Goal: Task Accomplishment & Management: Complete application form

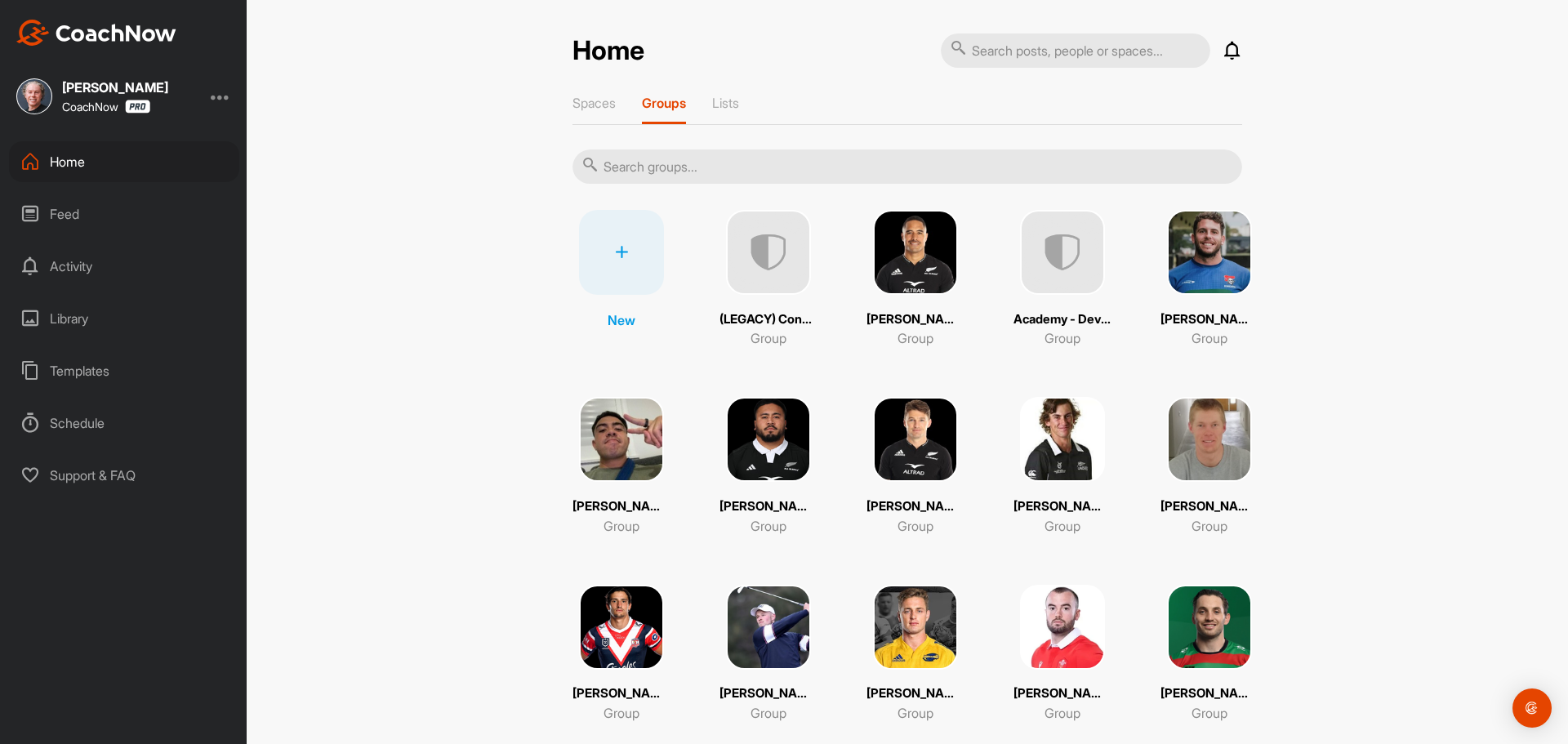
scroll to position [82, 0]
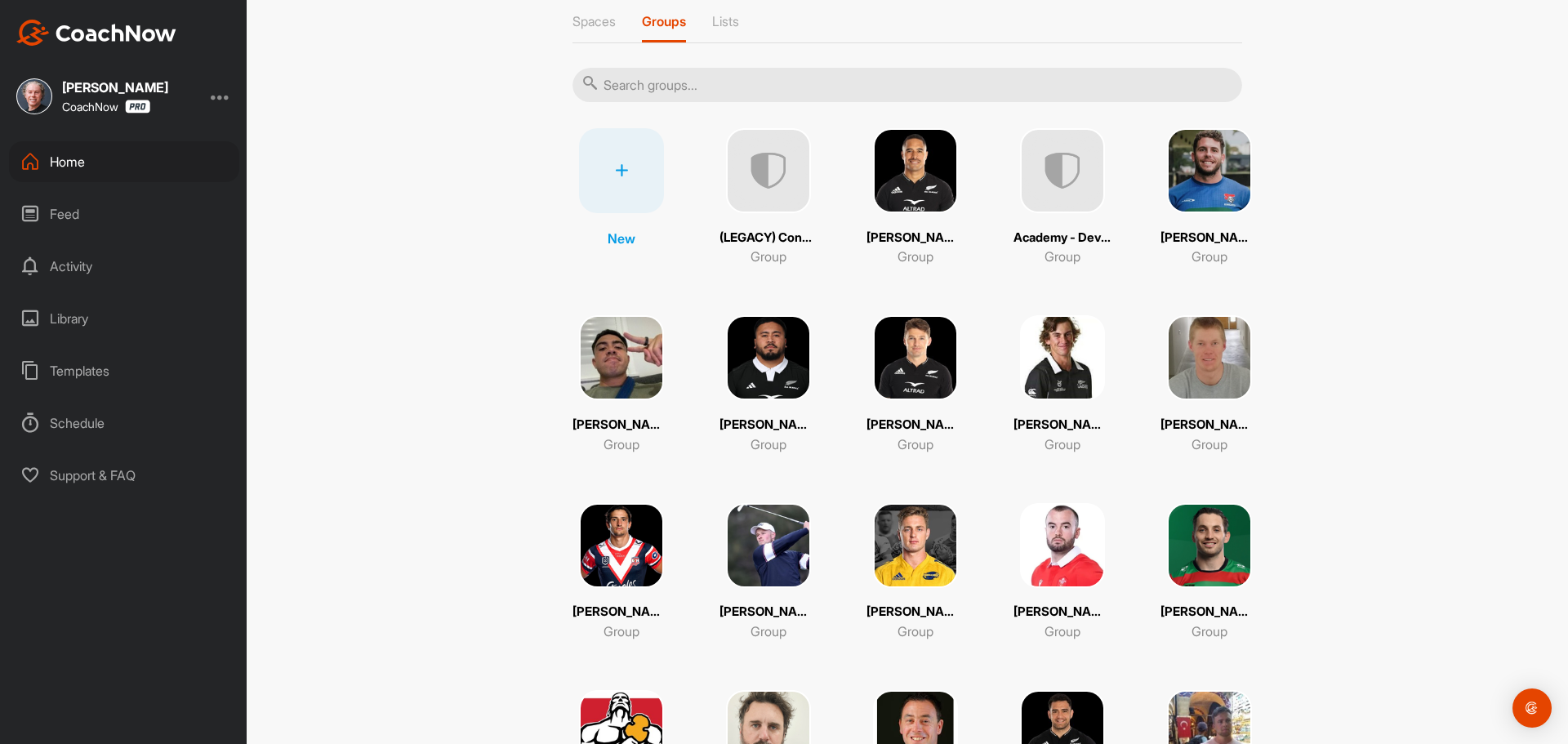
click at [1061, 560] on img at bounding box center [1062, 545] width 85 height 85
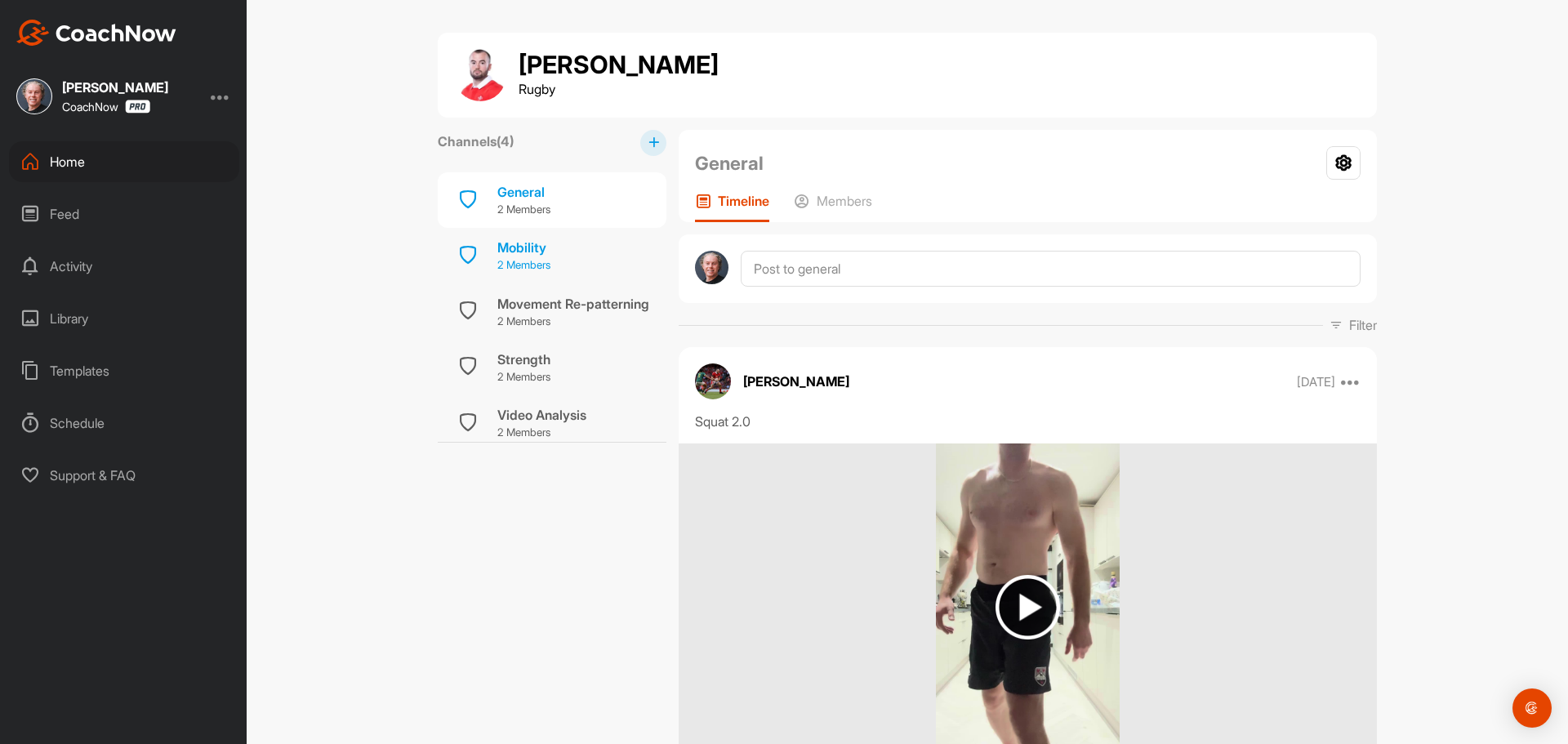
click at [517, 251] on div "Mobility" at bounding box center [524, 247] width 53 height 20
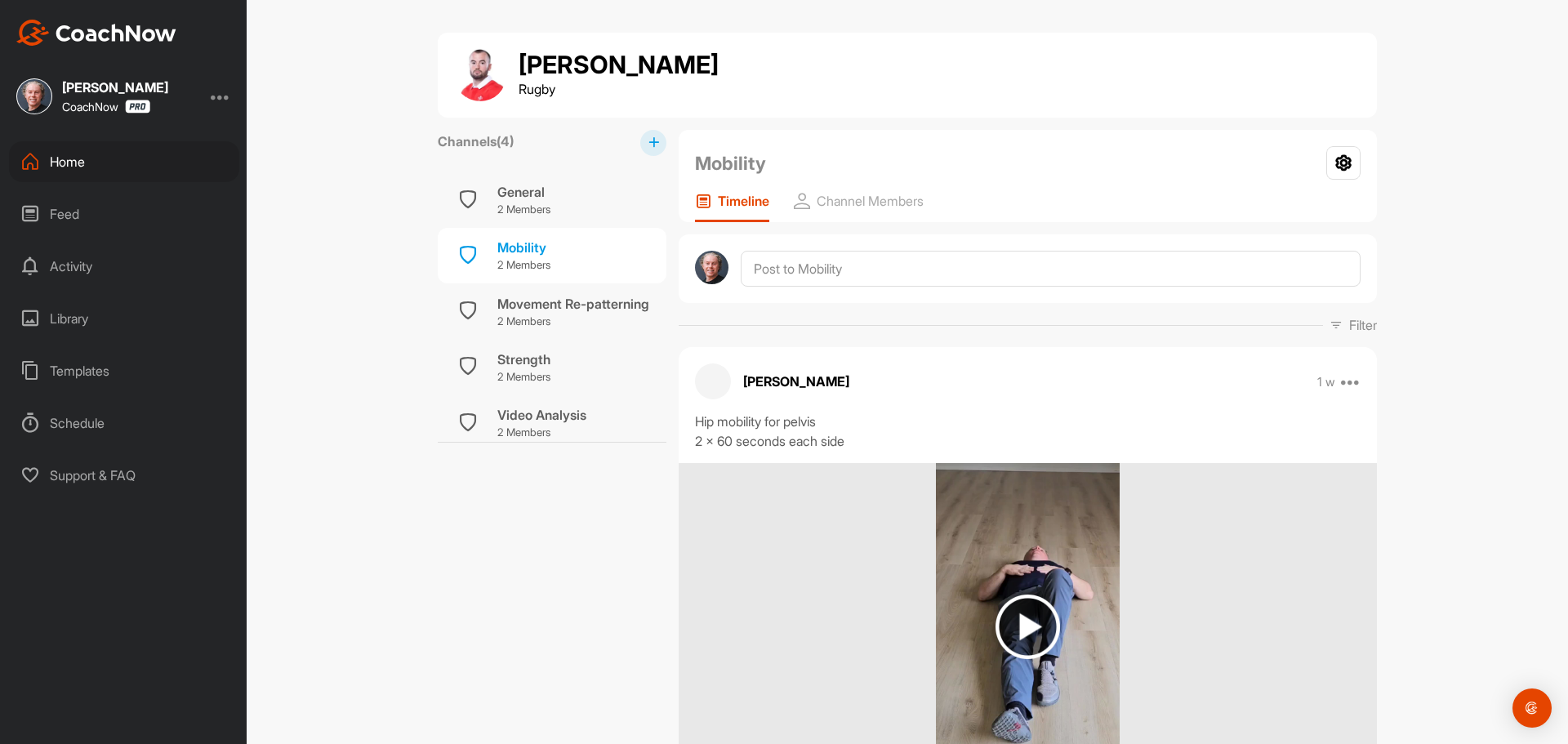
scroll to position [245, 0]
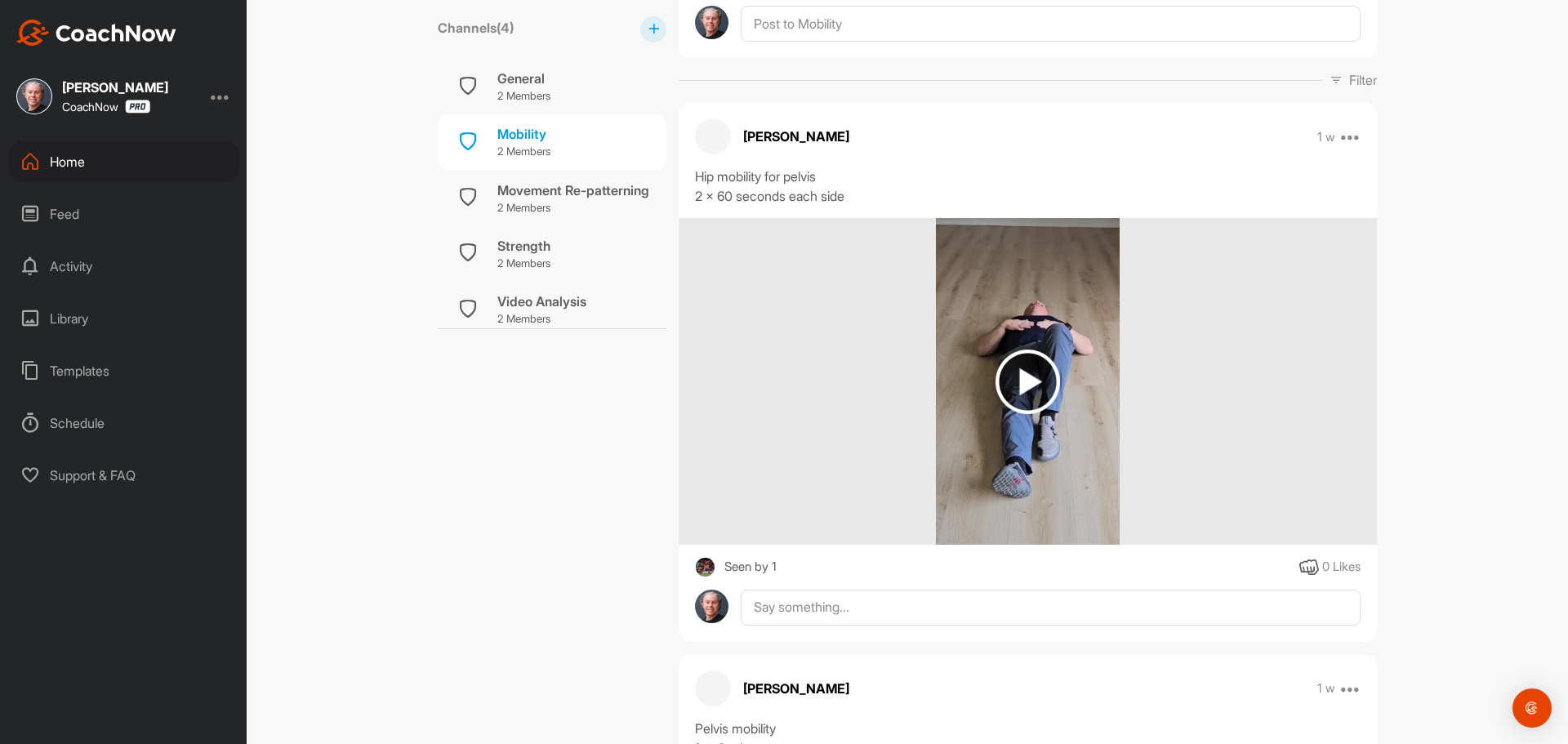
click at [1027, 379] on img at bounding box center [1028, 381] width 64 height 64
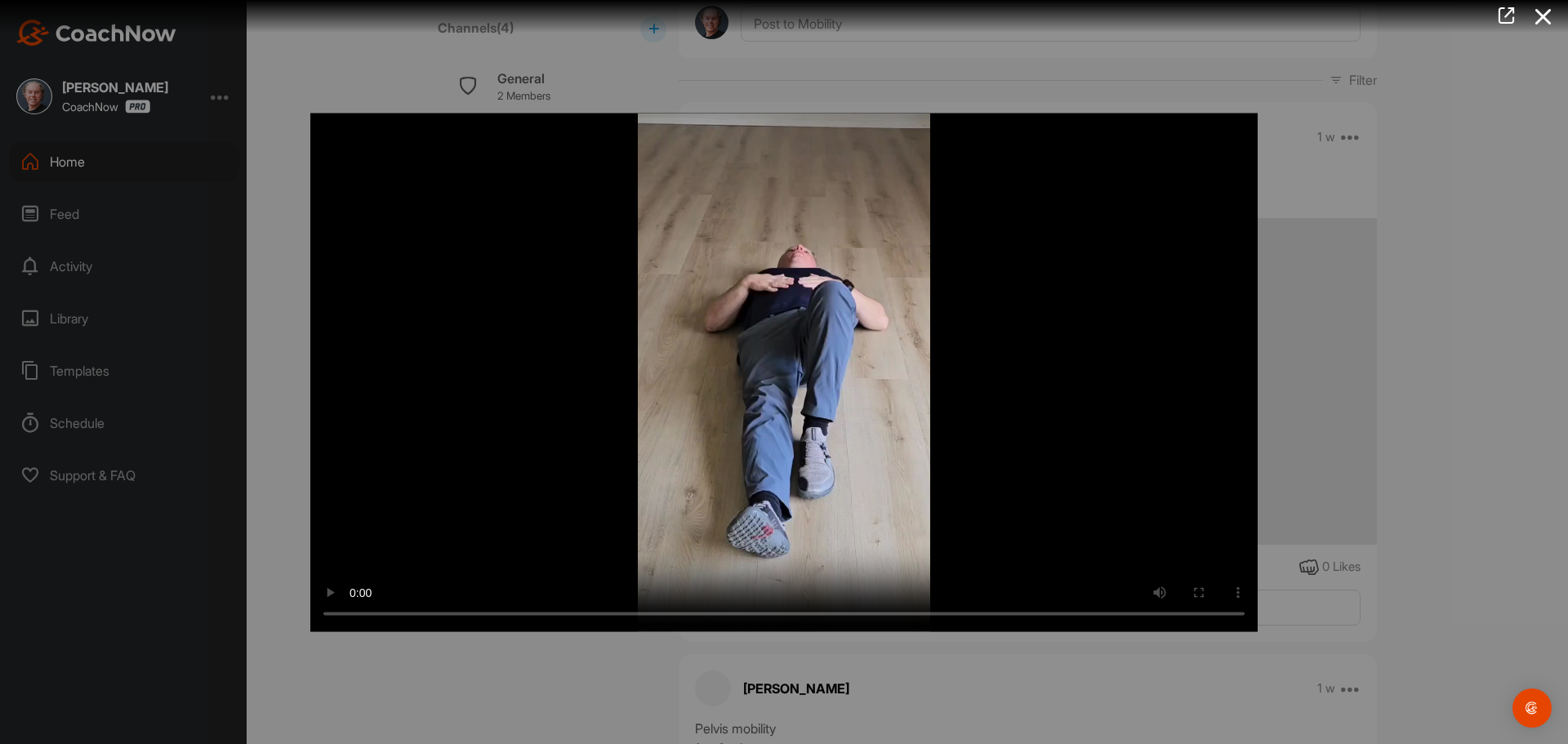
click at [278, 206] on div at bounding box center [784, 372] width 1568 height 744
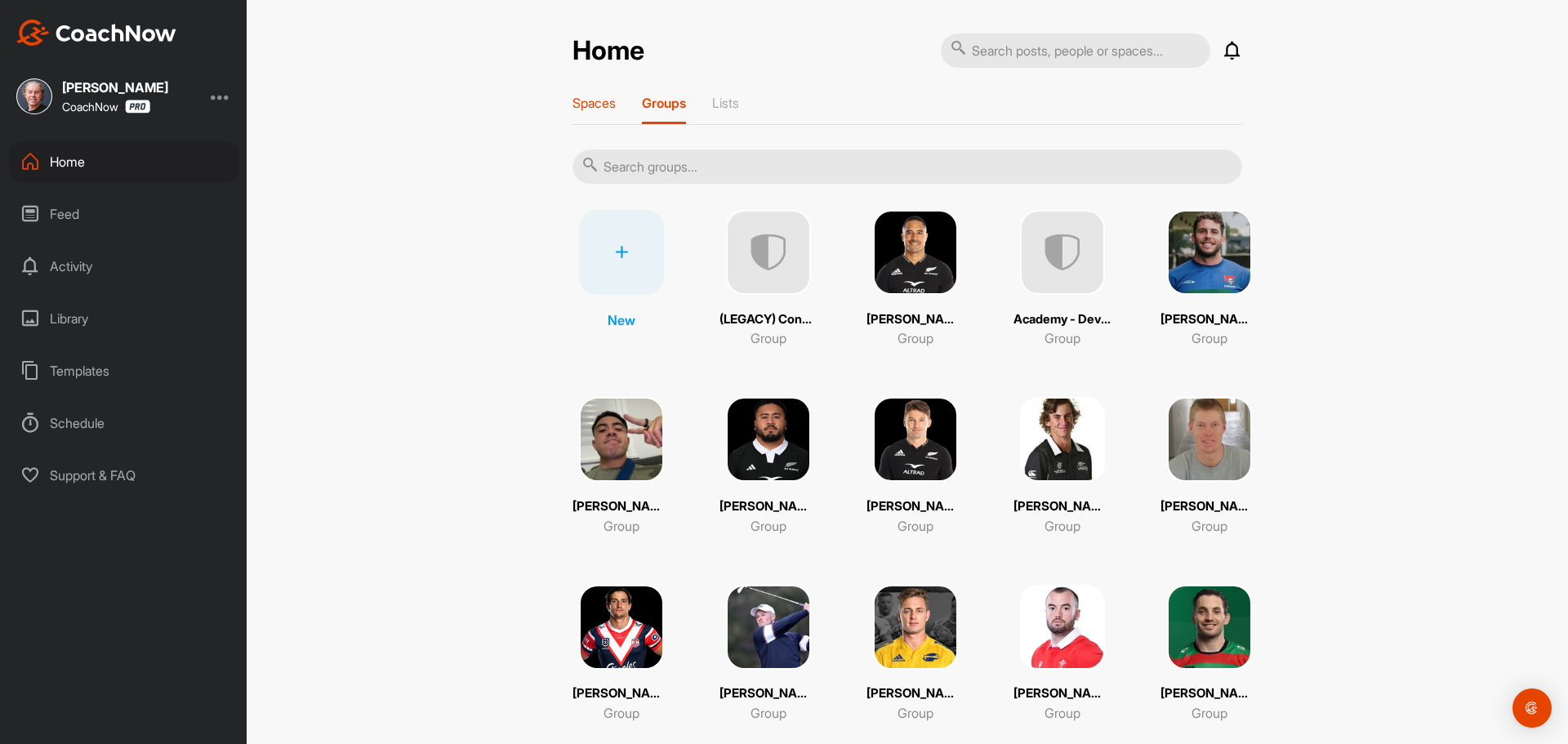
click at [594, 111] on p "Spaces" at bounding box center [594, 103] width 44 height 17
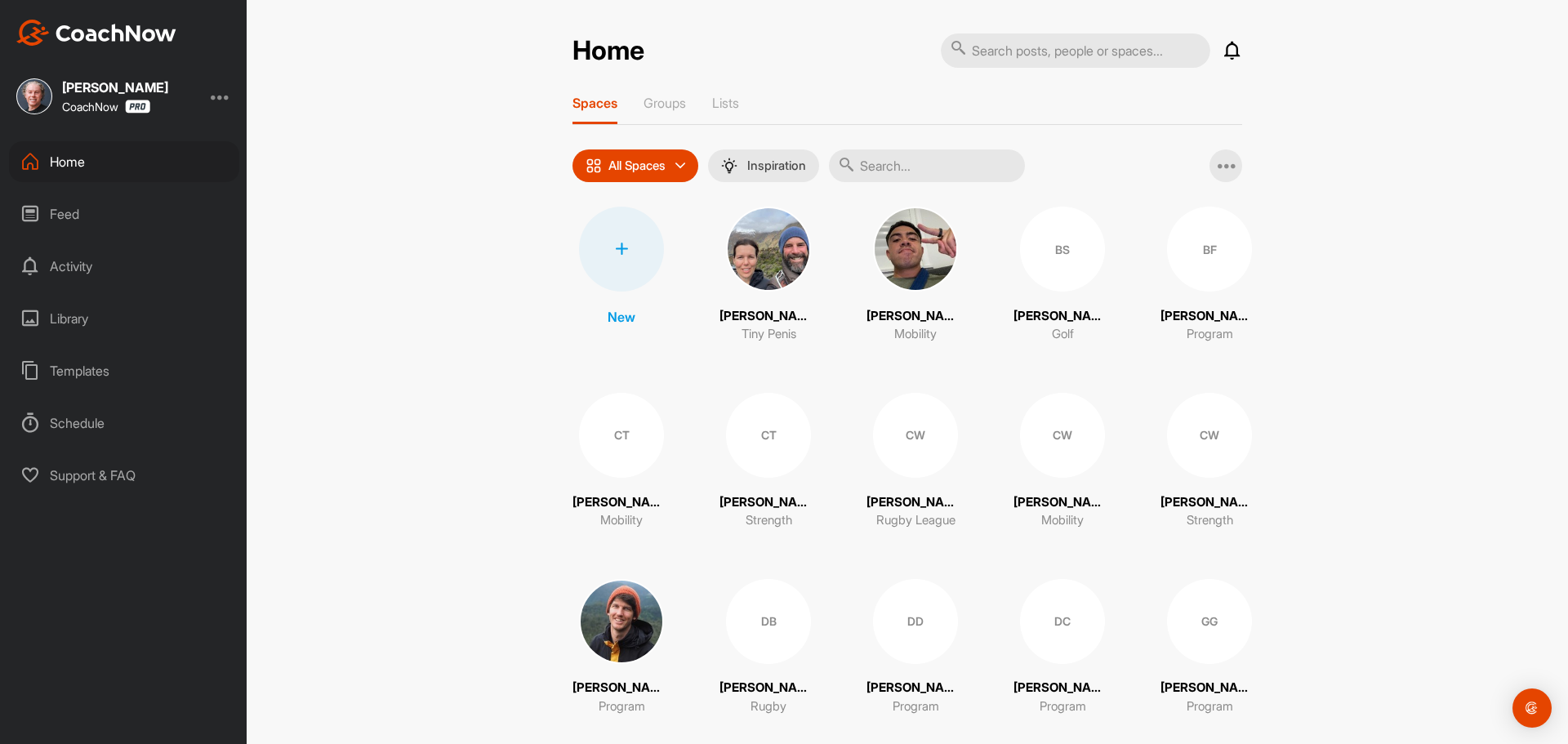
click at [615, 252] on icon at bounding box center [621, 249] width 13 height 13
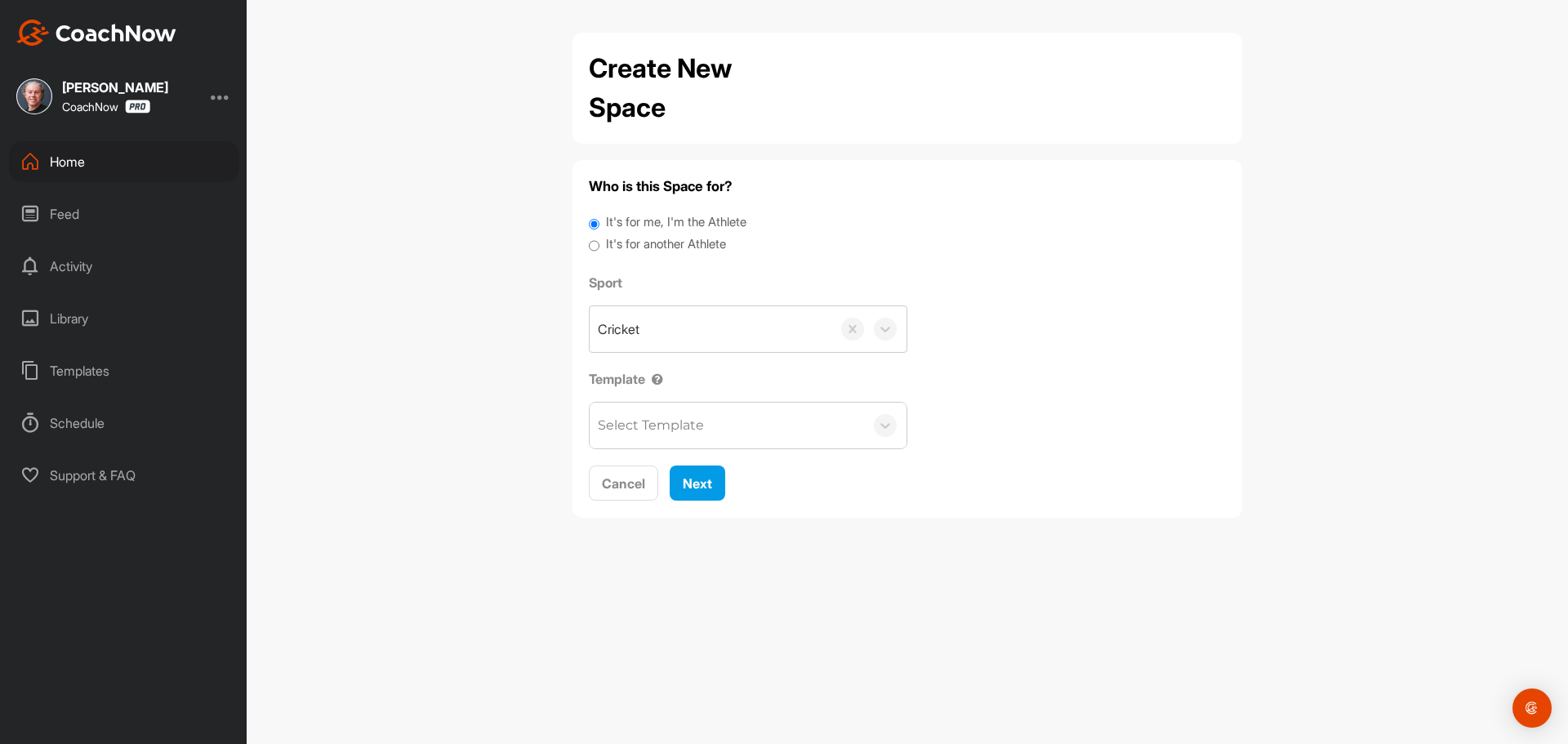
click at [593, 242] on input "It's for another Athlete" at bounding box center [593, 246] width 10 height 22
radio input "true"
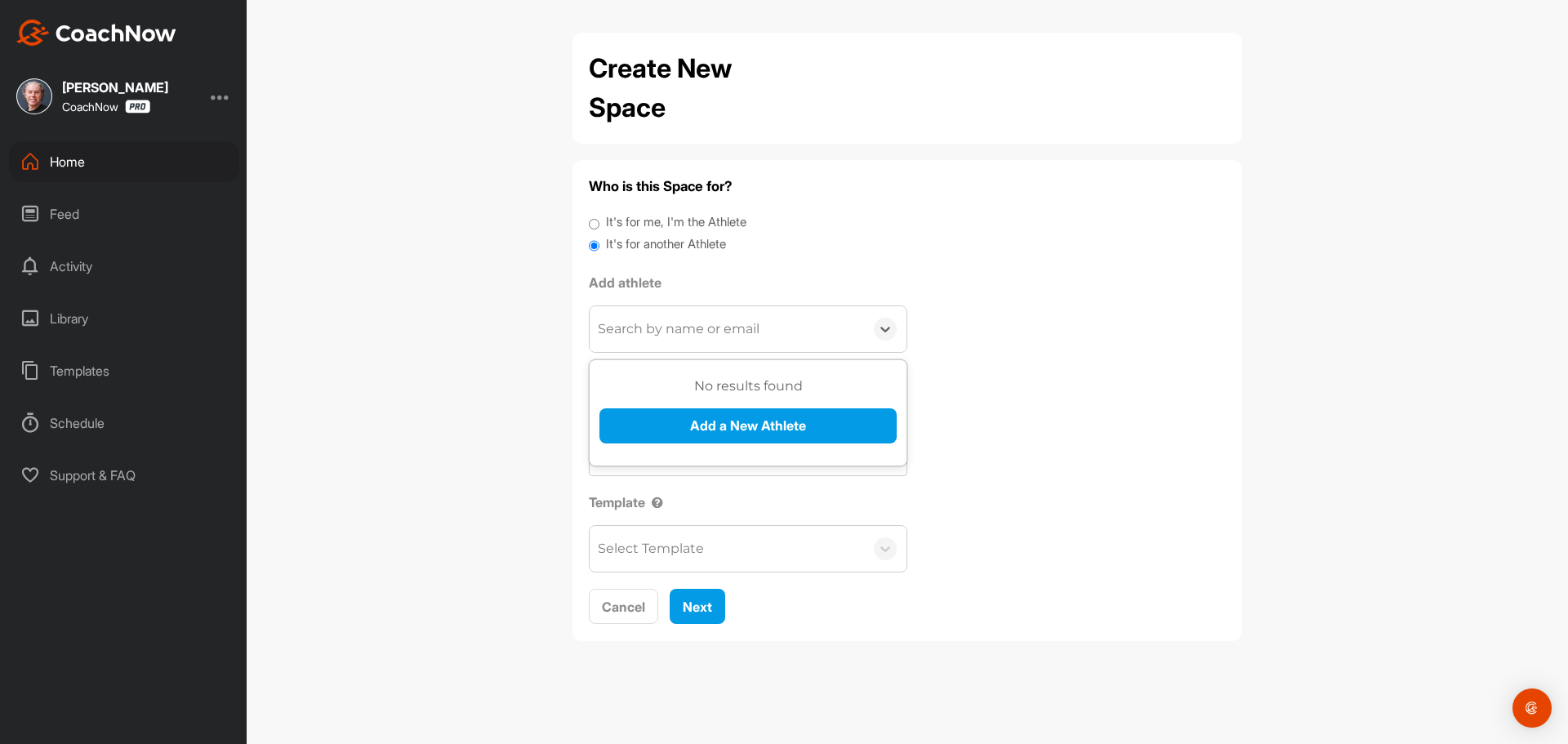
click at [754, 335] on div "Search by name or email" at bounding box center [679, 328] width 162 height 20
click at [761, 426] on button "Add a New Athlete" at bounding box center [749, 426] width 298 height 35
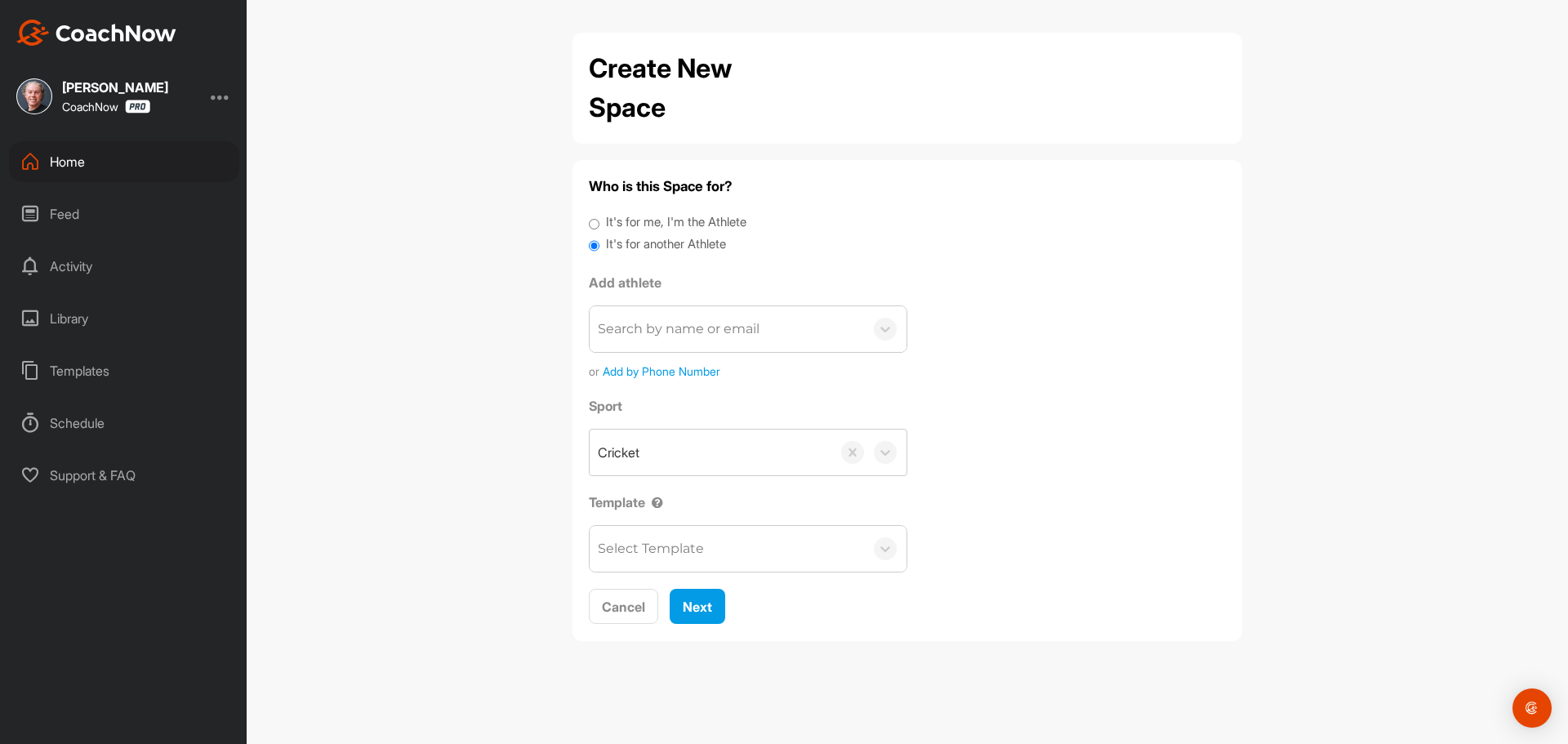
click at [414, 104] on div "Create New Space Who is this Space for? It's for me, I'm the Athlete It's for a…" at bounding box center [907, 372] width 1322 height 744
click at [694, 332] on div "Search by name or email" at bounding box center [679, 328] width 162 height 20
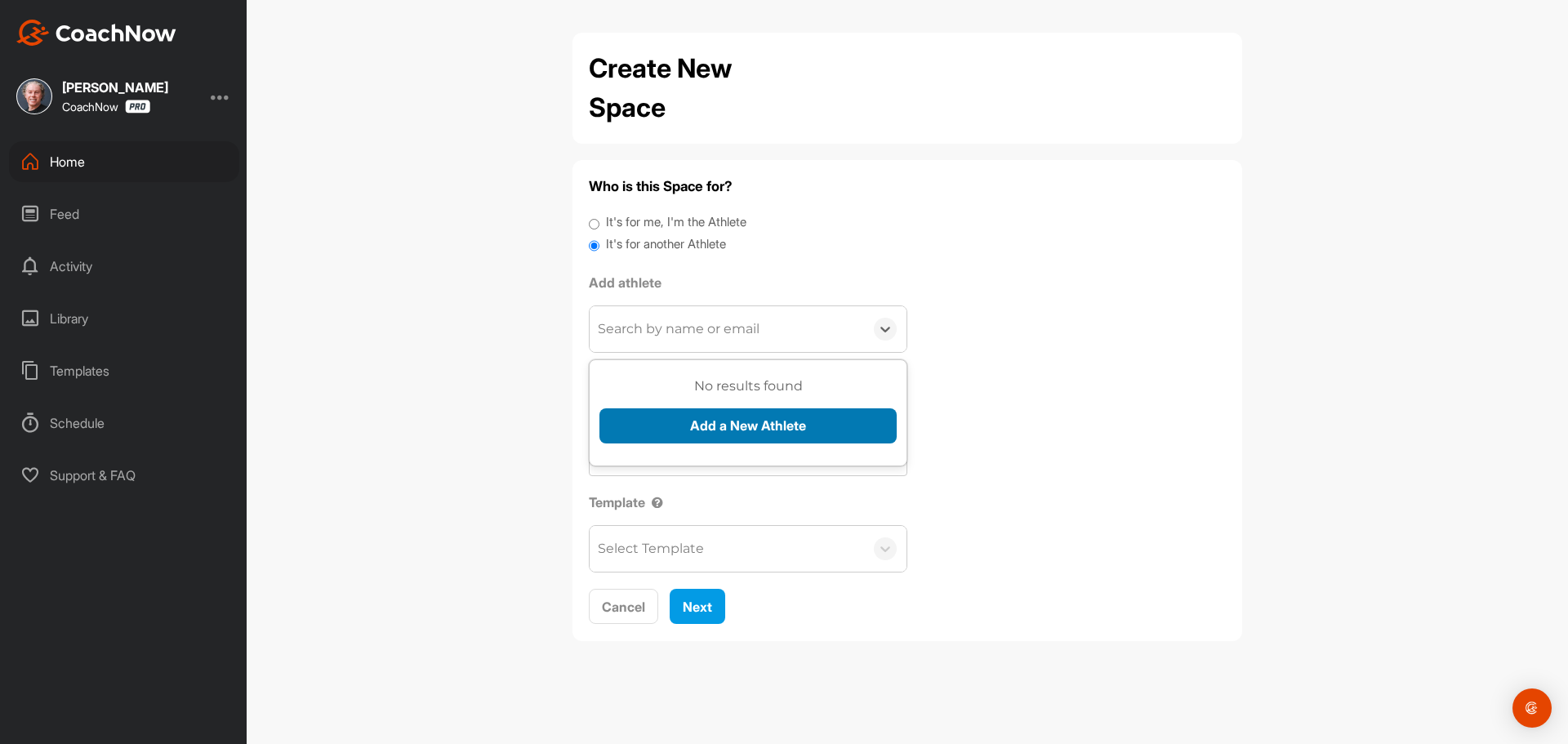
click at [757, 418] on button "Add a New Athlete" at bounding box center [749, 426] width 298 height 35
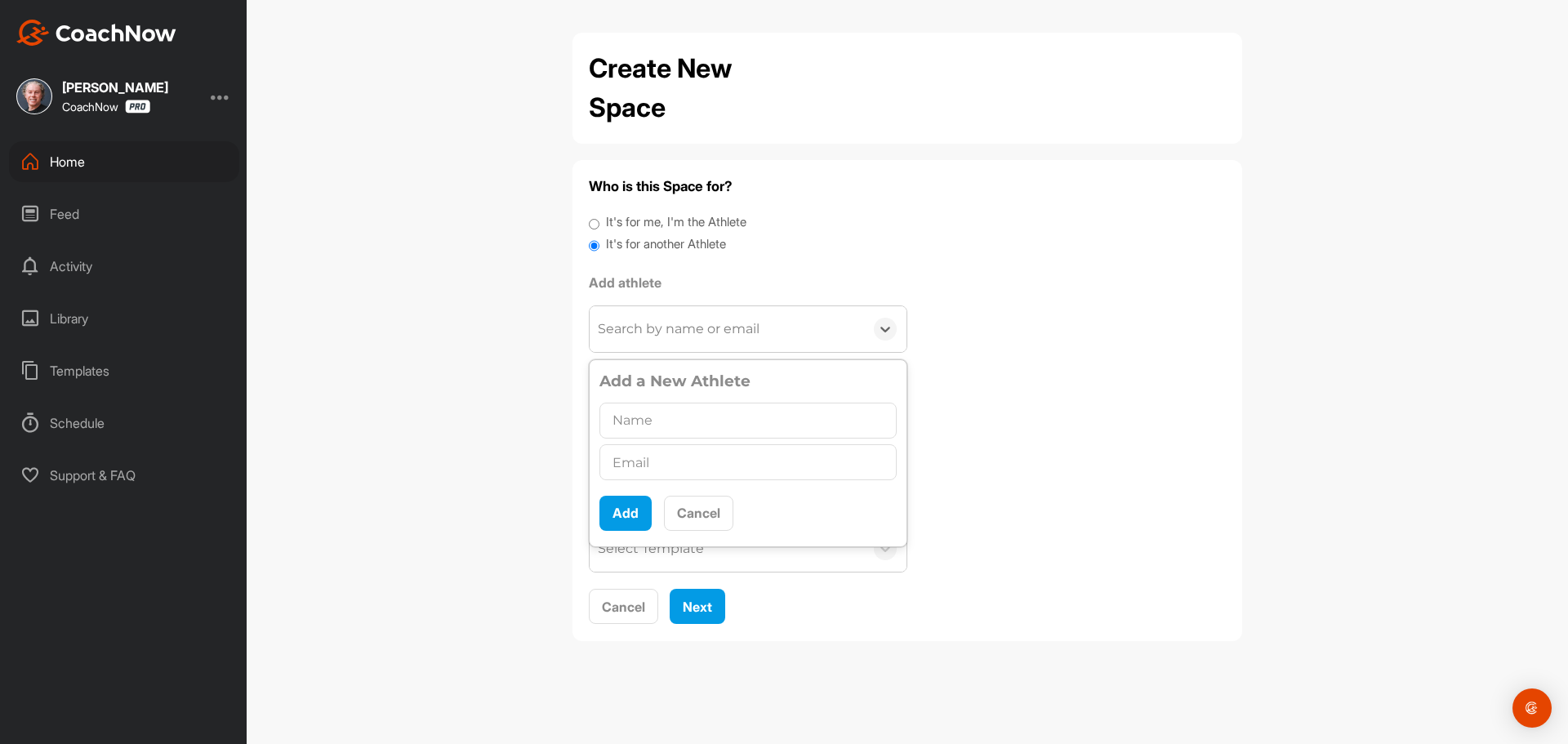
click at [716, 418] on input "text" at bounding box center [749, 420] width 298 height 36
type input "[PERSON_NAME]"
click at [711, 472] on input "text" at bounding box center [749, 462] width 298 height 36
paste input "clevercanine6@gmail.com"
type input "clevercanine6@gmail.com"
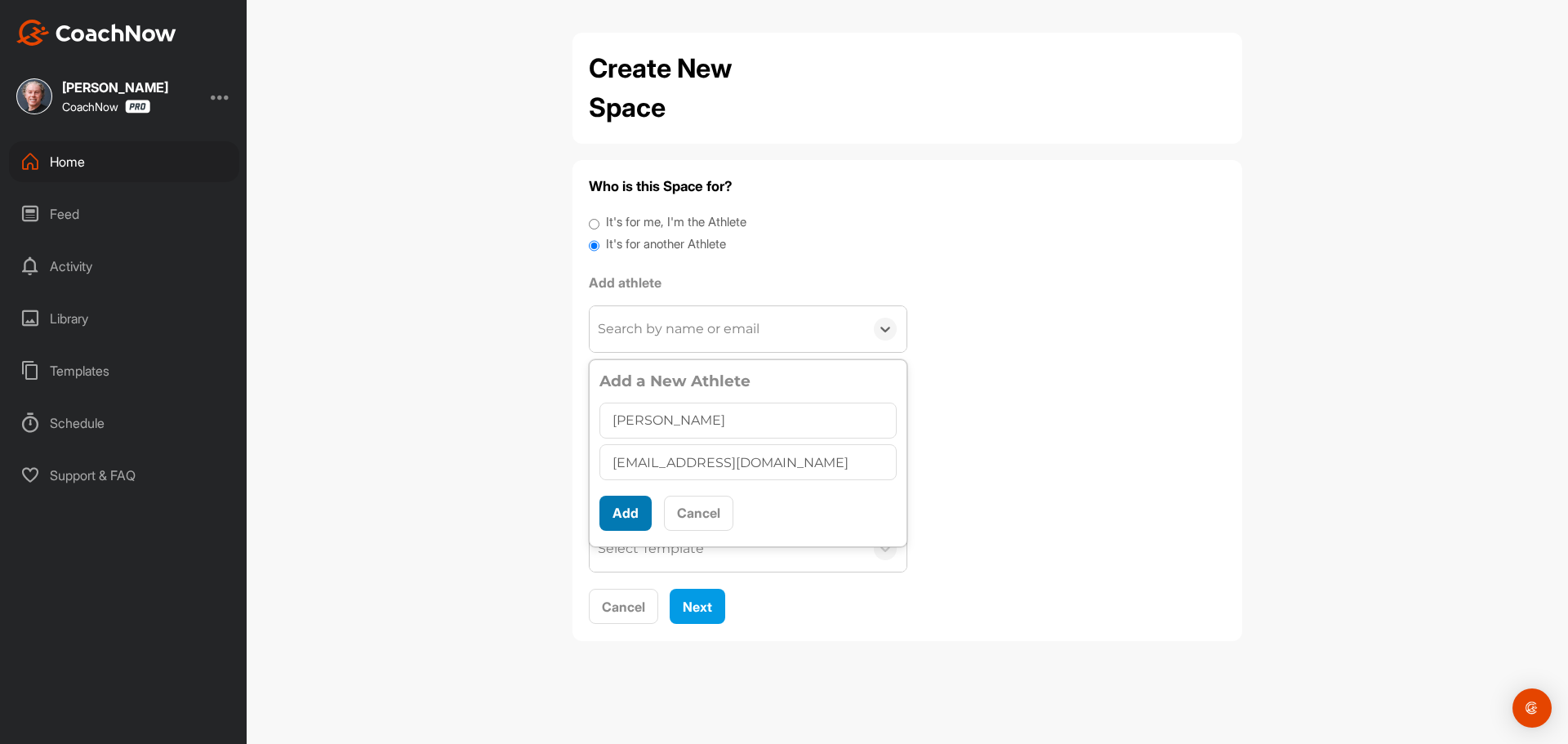
scroll to position [9, 0]
click at [636, 512] on button "Add" at bounding box center [626, 513] width 52 height 35
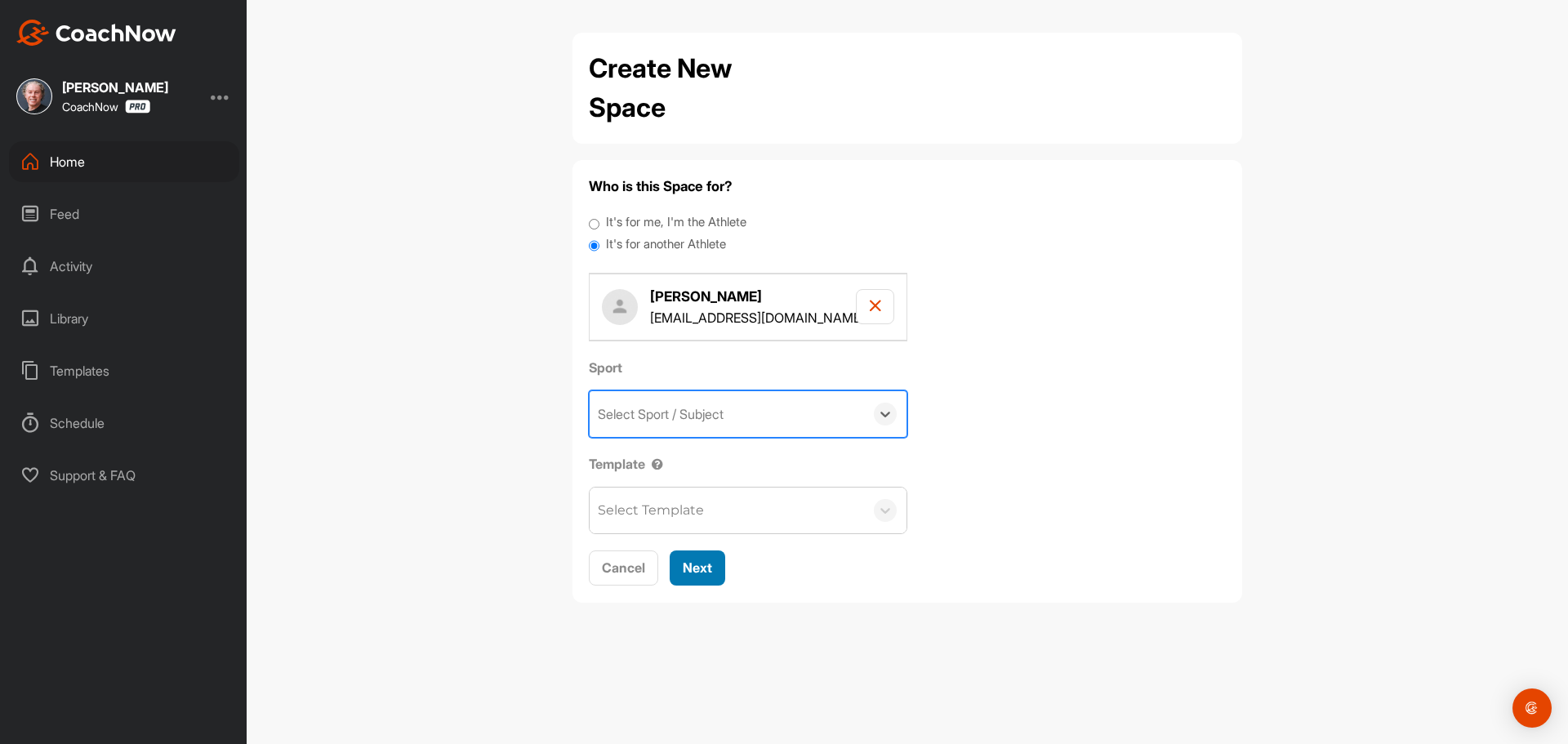
click at [718, 562] on button "Next" at bounding box center [698, 568] width 56 height 35
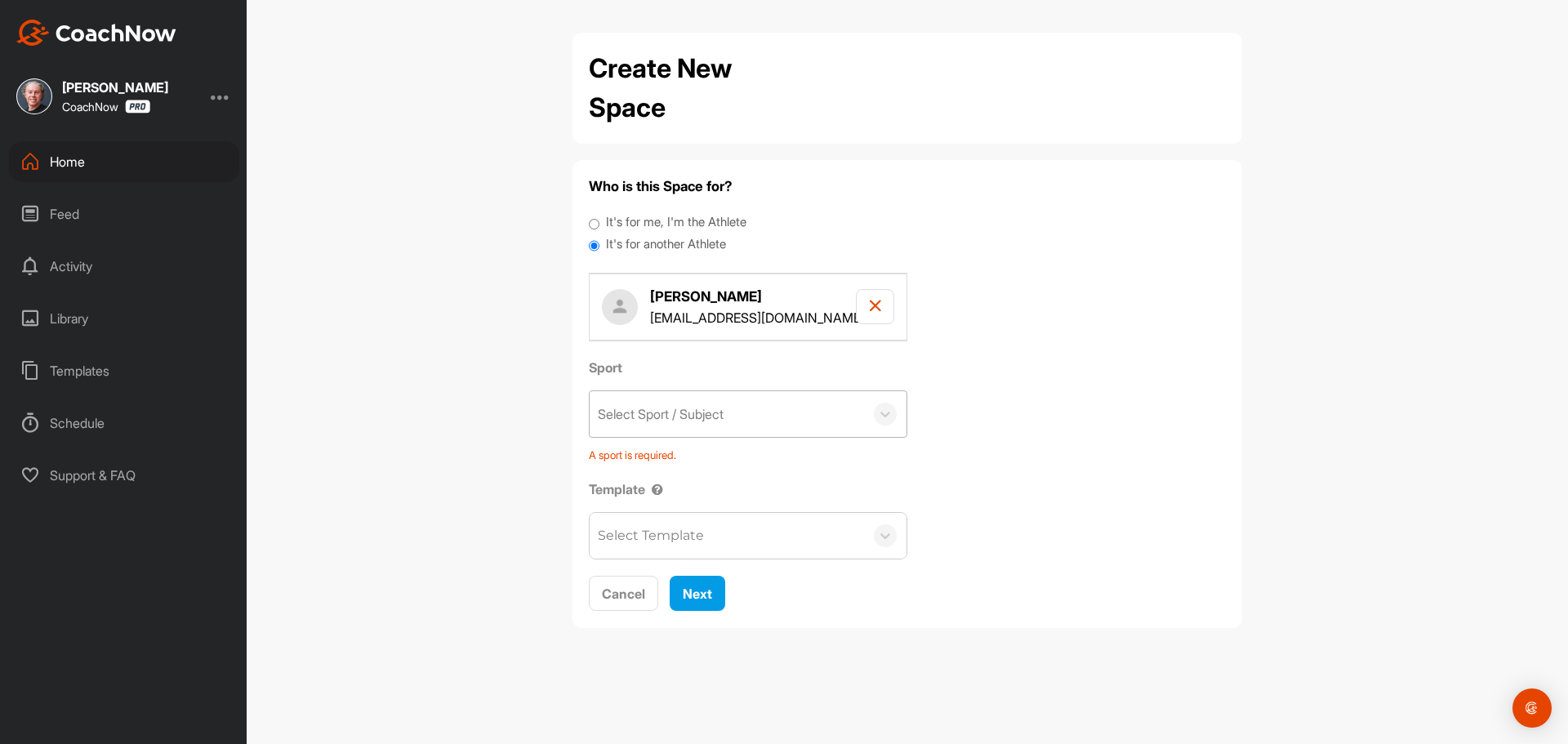
click at [727, 425] on div "Select Sport / Subject" at bounding box center [726, 414] width 274 height 46
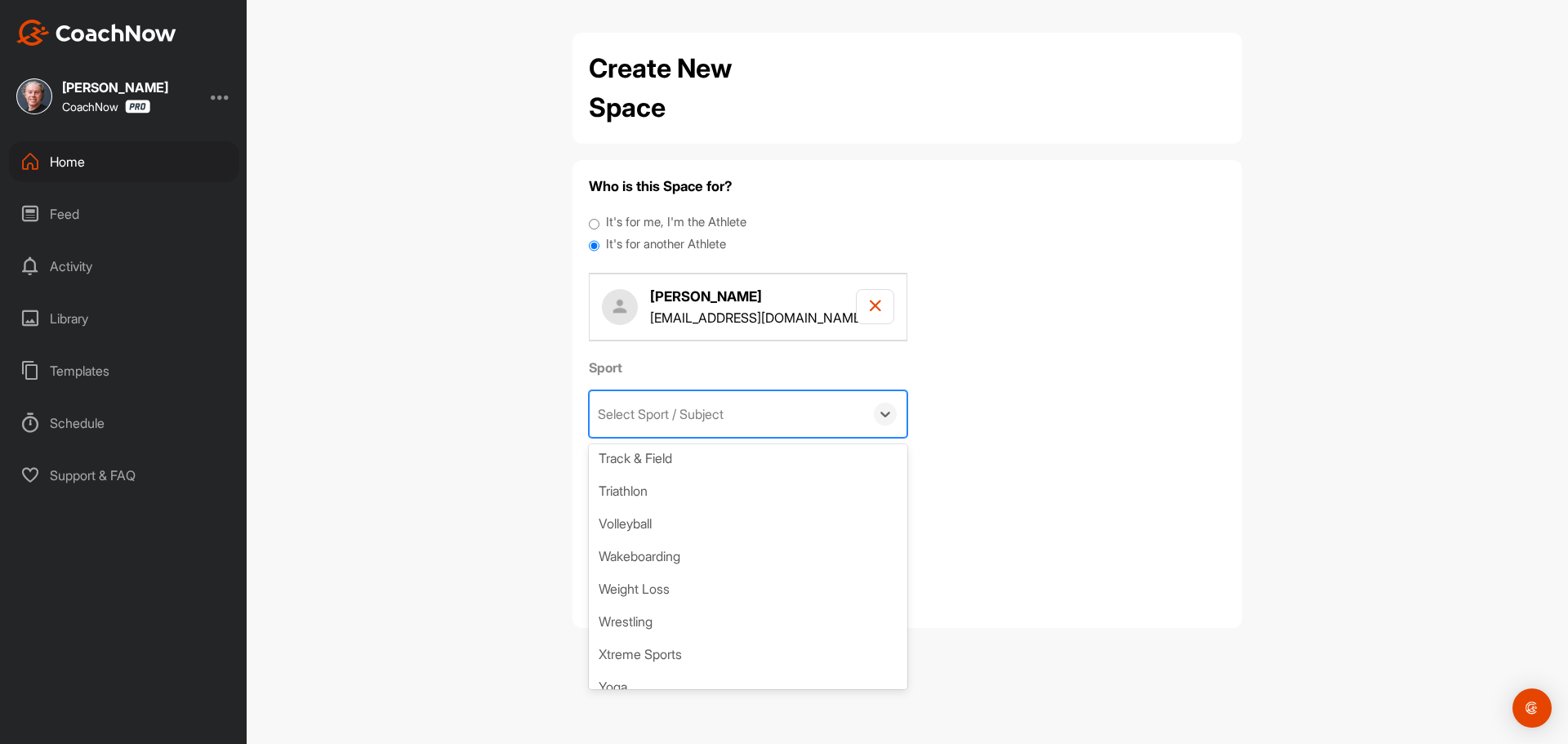
scroll to position [1101, 0]
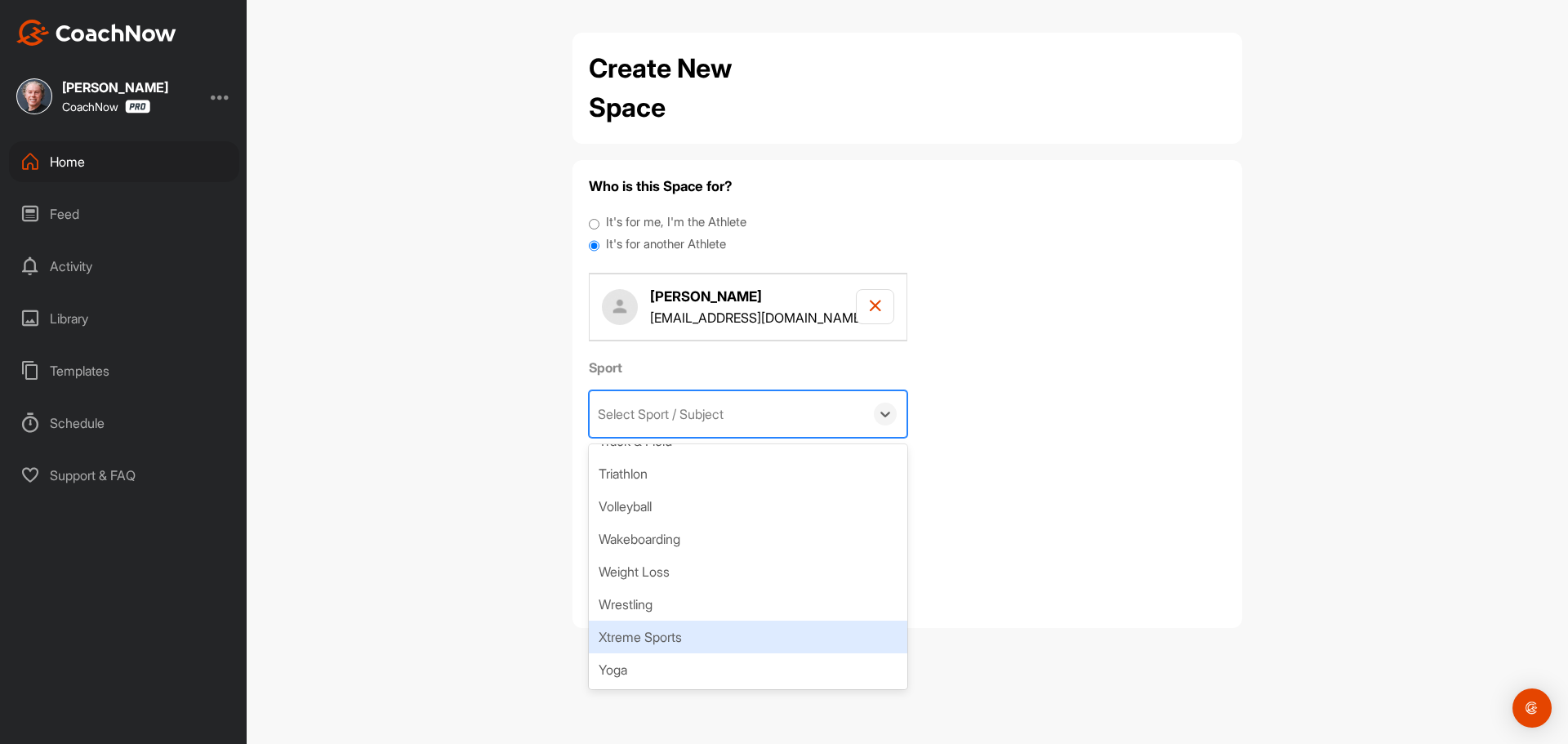
click at [692, 624] on div "Xtreme Sports" at bounding box center [748, 636] width 319 height 33
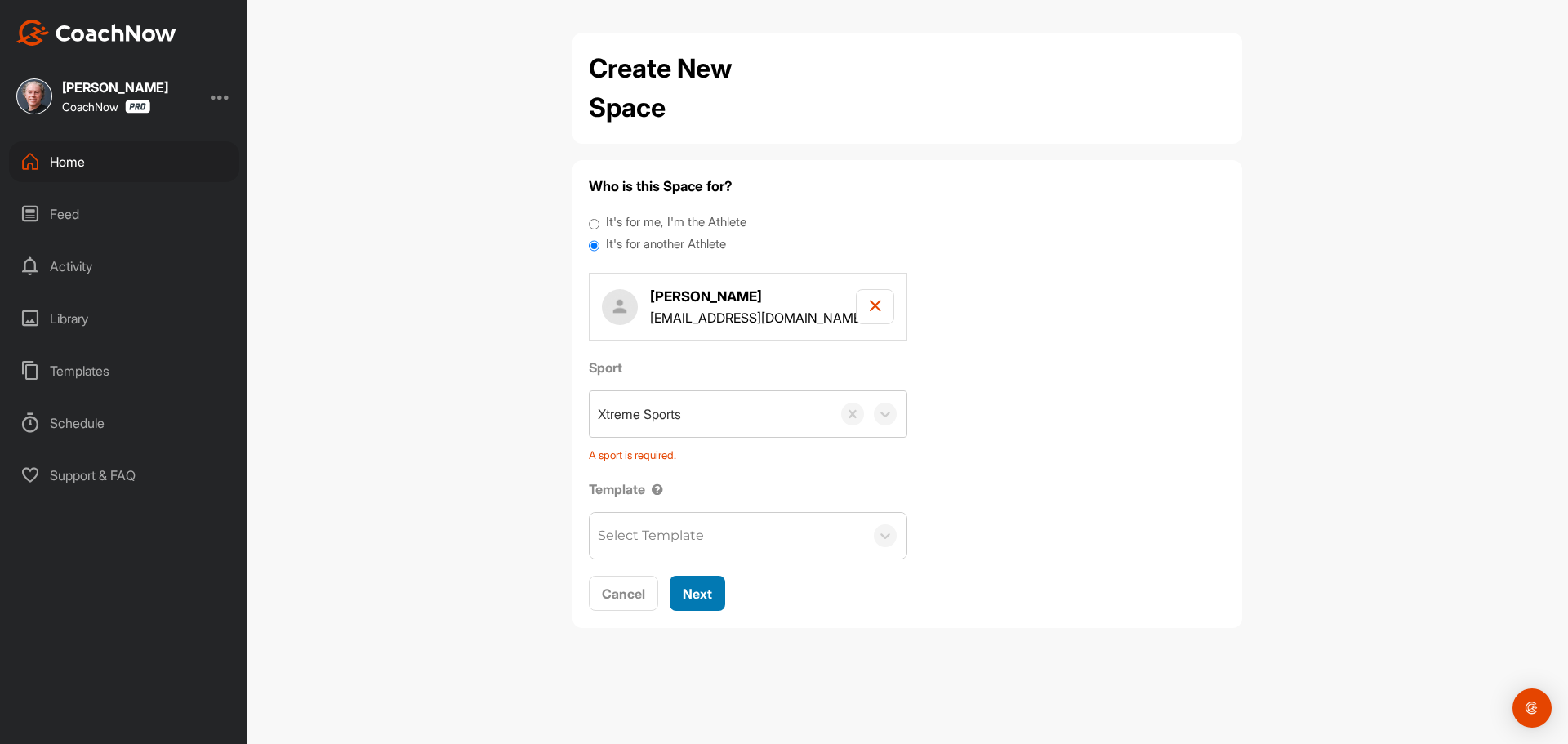
click at [705, 599] on span "Next" at bounding box center [698, 594] width 30 height 17
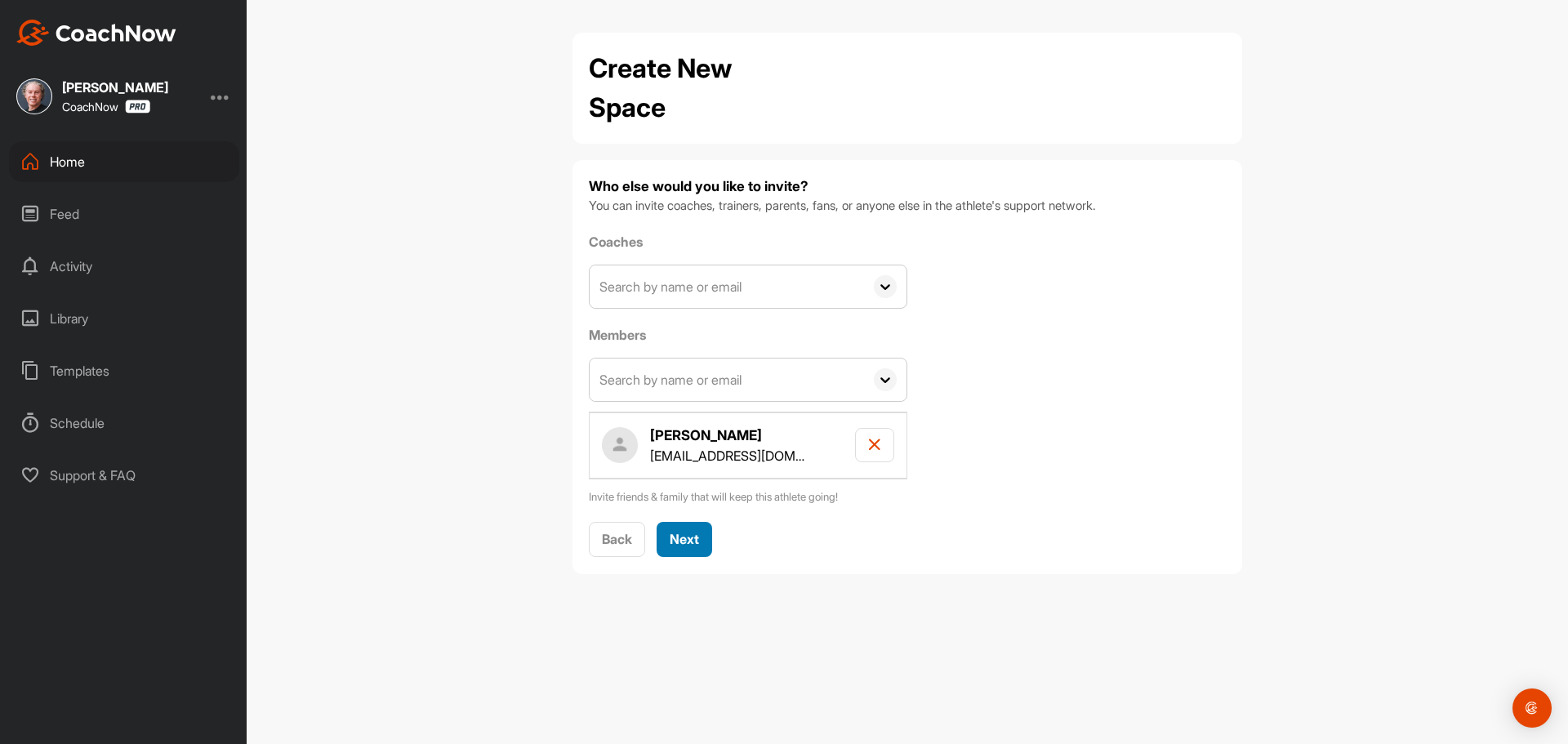
click at [695, 545] on span "Next" at bounding box center [684, 539] width 30 height 17
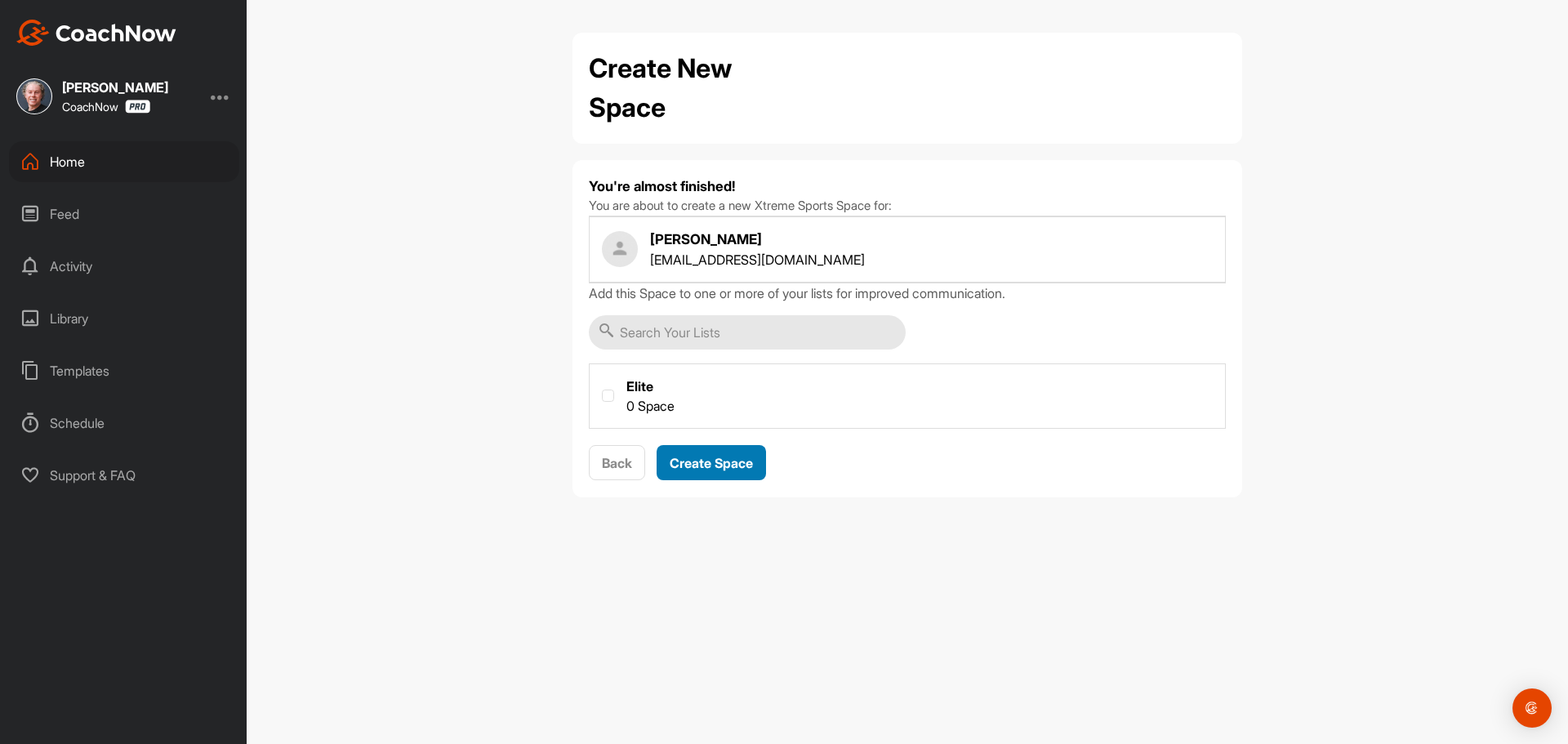
click at [706, 455] on span "Create Space" at bounding box center [711, 463] width 84 height 17
